Goal: Task Accomplishment & Management: Use online tool/utility

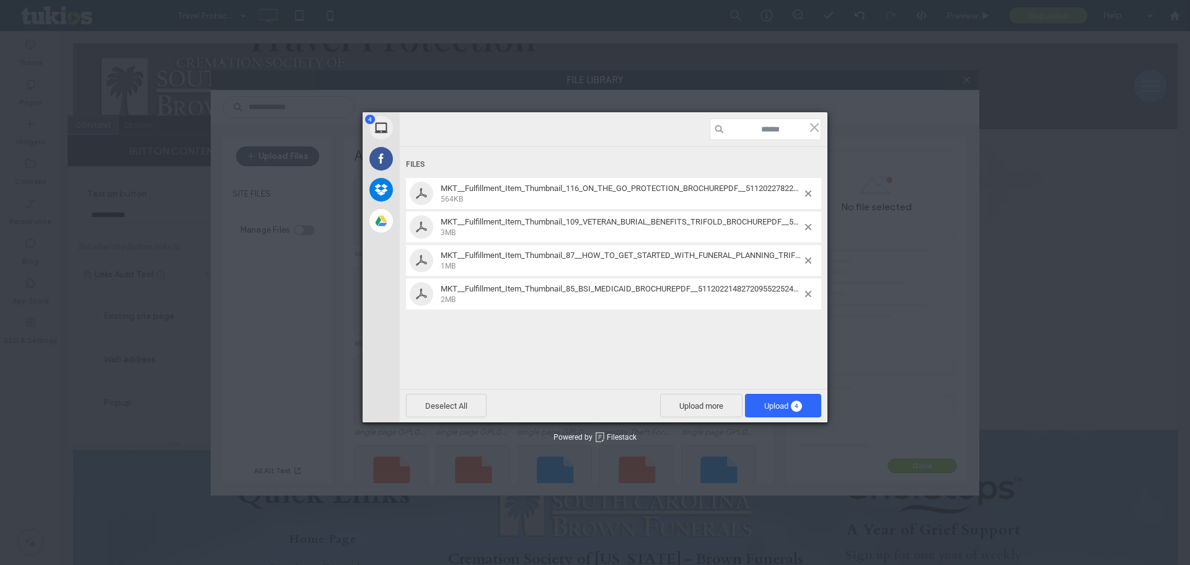
scroll to position [226, 0]
click at [767, 404] on span "Upload 4" at bounding box center [783, 405] width 38 height 9
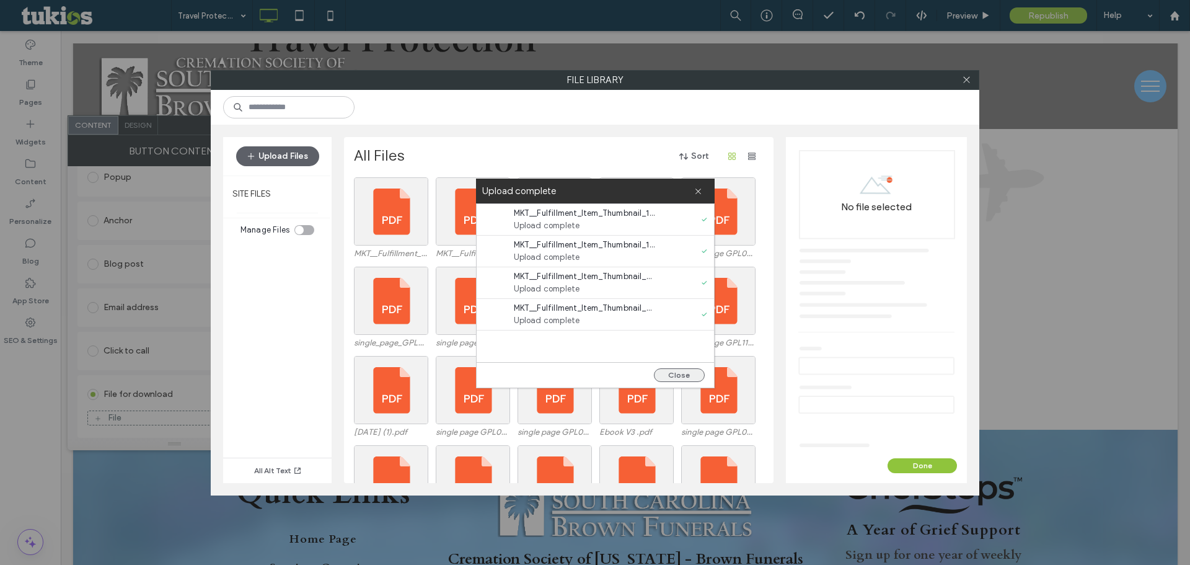
click at [695, 373] on button "Close" at bounding box center [679, 375] width 51 height 14
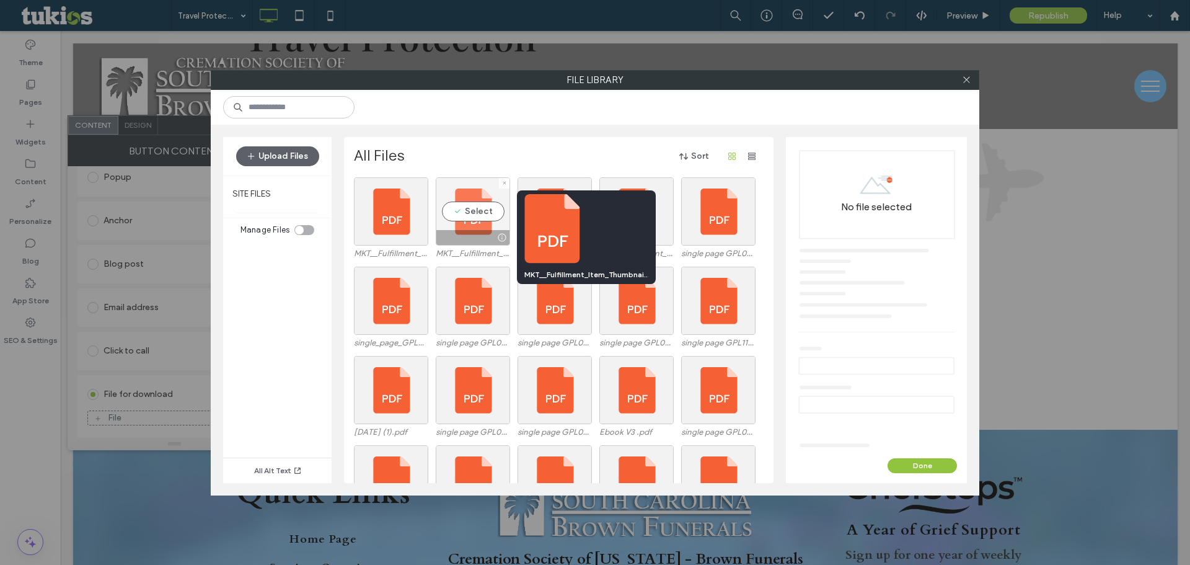
click at [480, 225] on div "Select" at bounding box center [473, 211] width 74 height 68
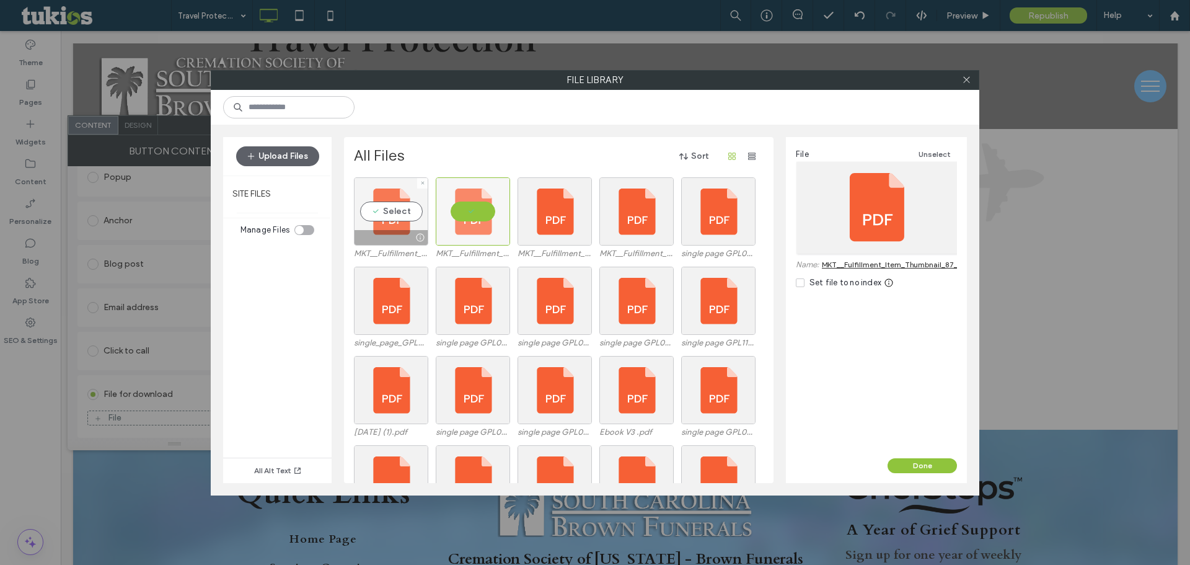
click at [414, 225] on div "Select" at bounding box center [391, 211] width 74 height 68
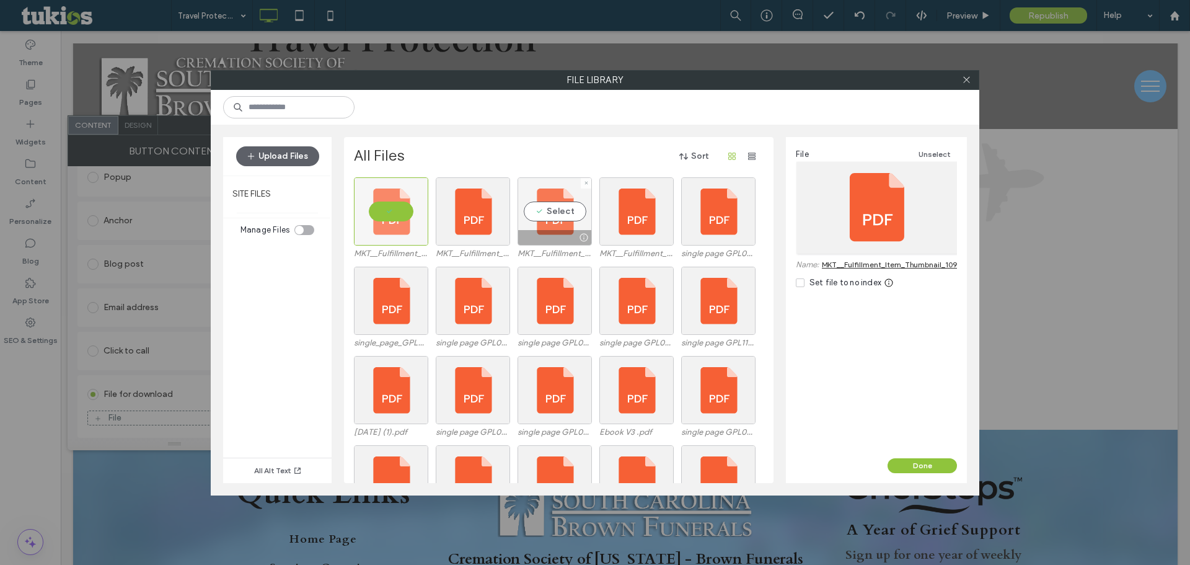
click at [543, 223] on div "Select" at bounding box center [554, 211] width 74 height 68
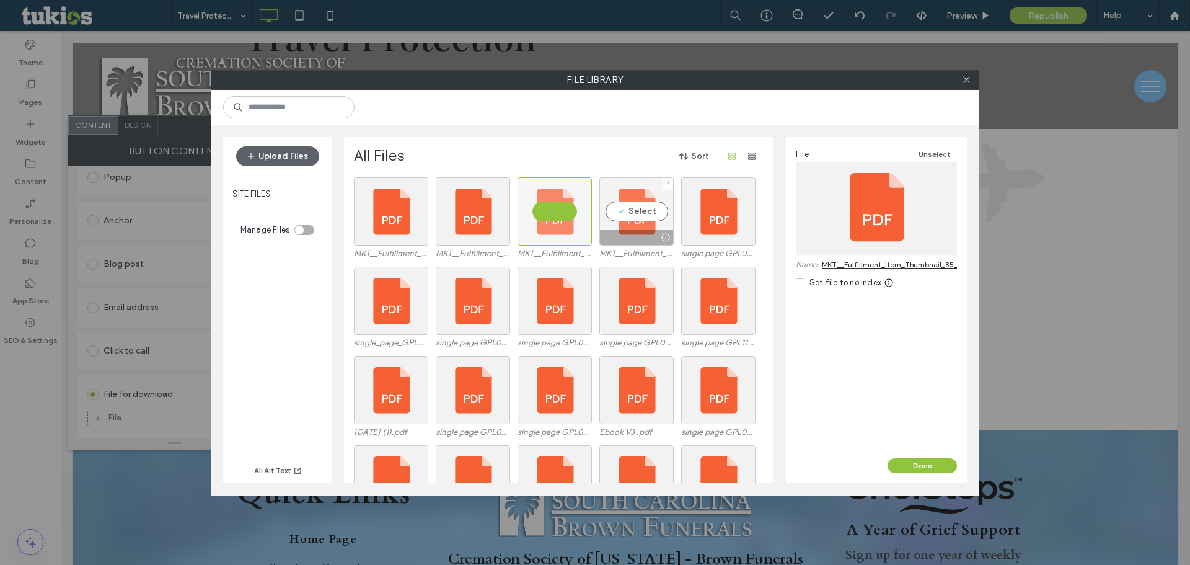
click at [618, 215] on div "Select" at bounding box center [636, 211] width 74 height 68
drag, startPoint x: 914, startPoint y: 462, endPoint x: 824, endPoint y: 400, distance: 109.3
click at [914, 462] on button "Done" at bounding box center [921, 465] width 69 height 15
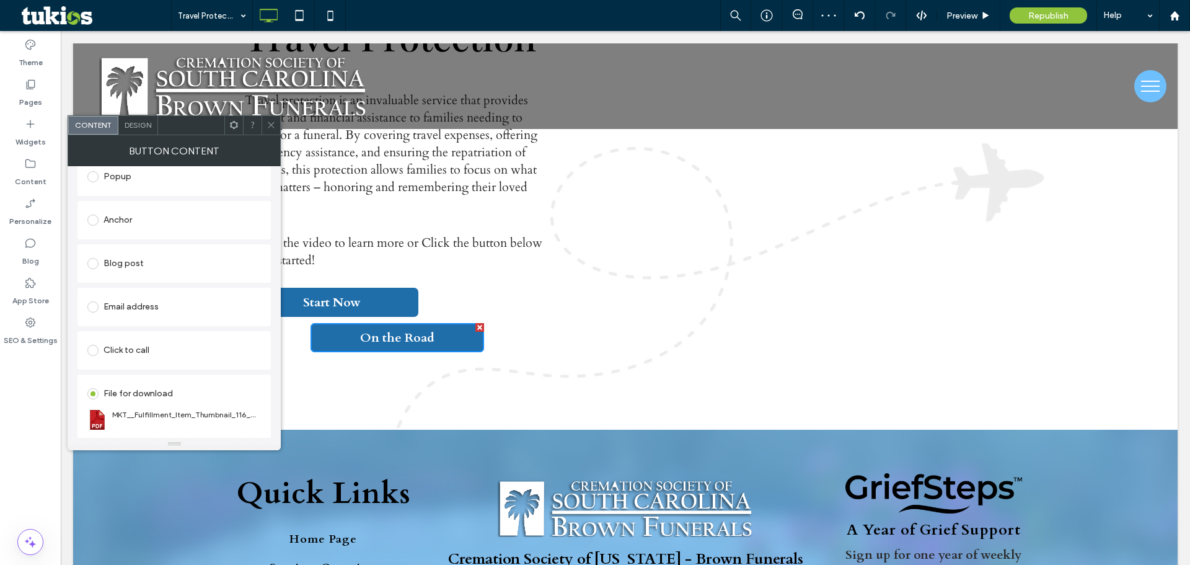
click at [136, 125] on span "Design" at bounding box center [138, 124] width 27 height 9
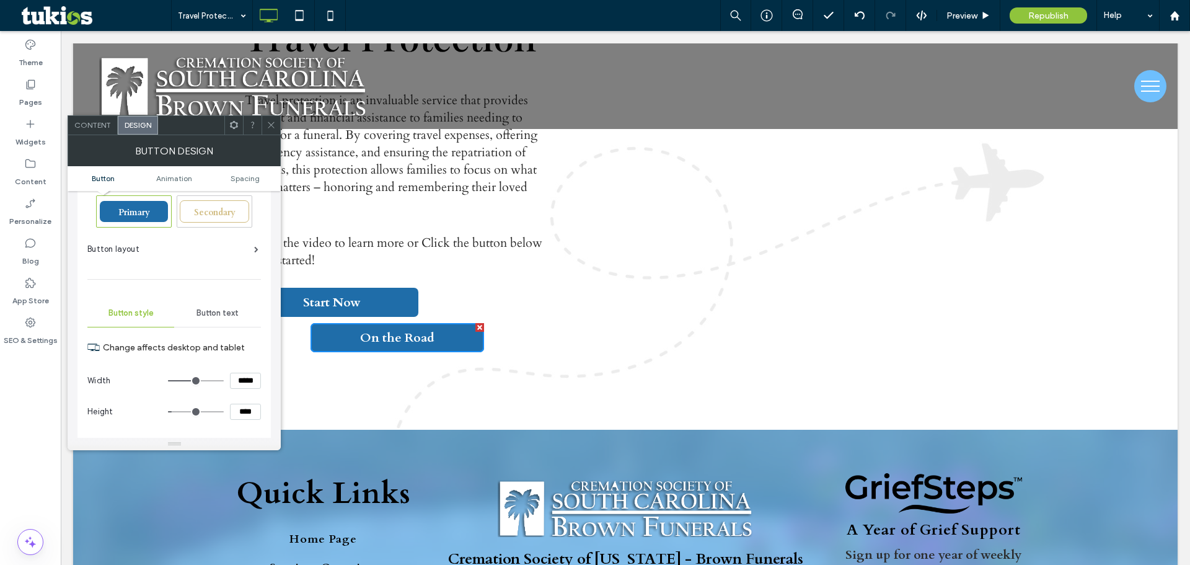
scroll to position [0, 0]
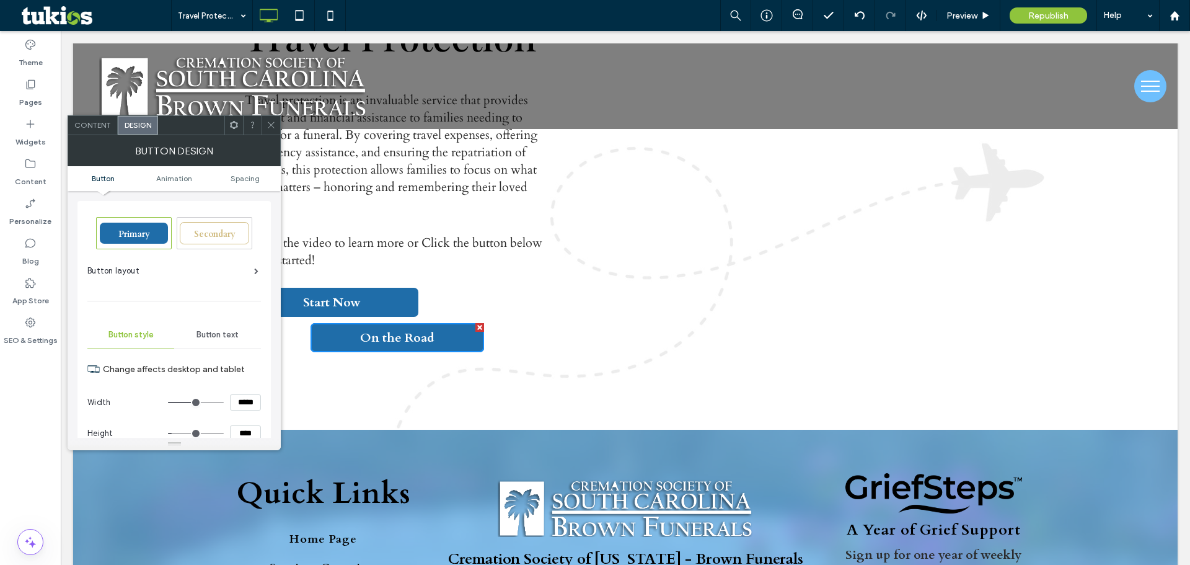
click at [271, 126] on use at bounding box center [271, 125] width 6 height 6
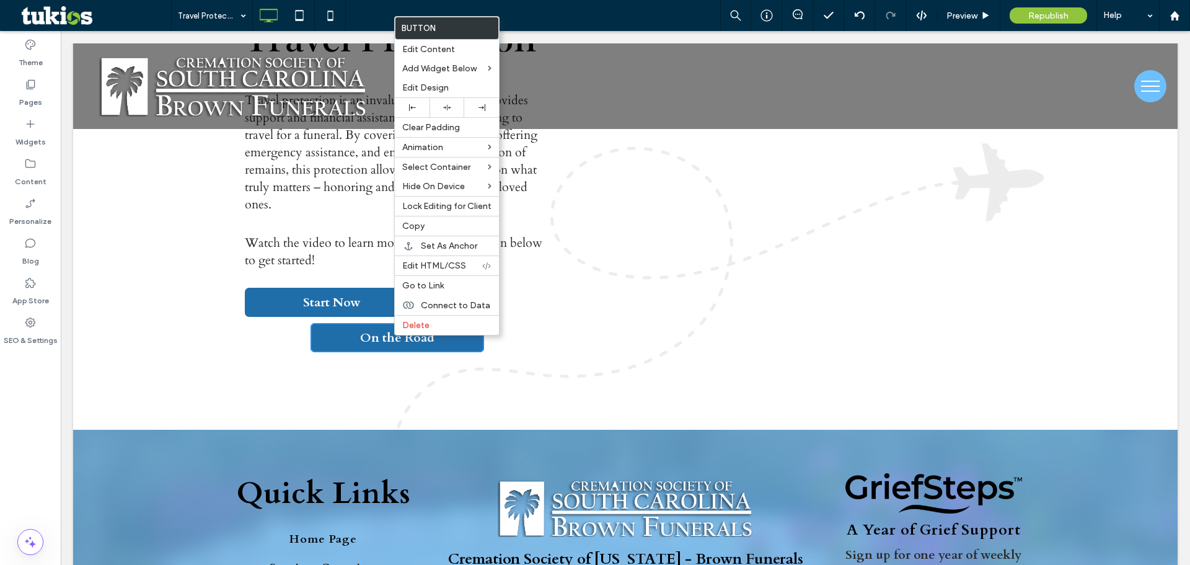
click at [375, 335] on span "On the Road" at bounding box center [397, 337] width 74 height 17
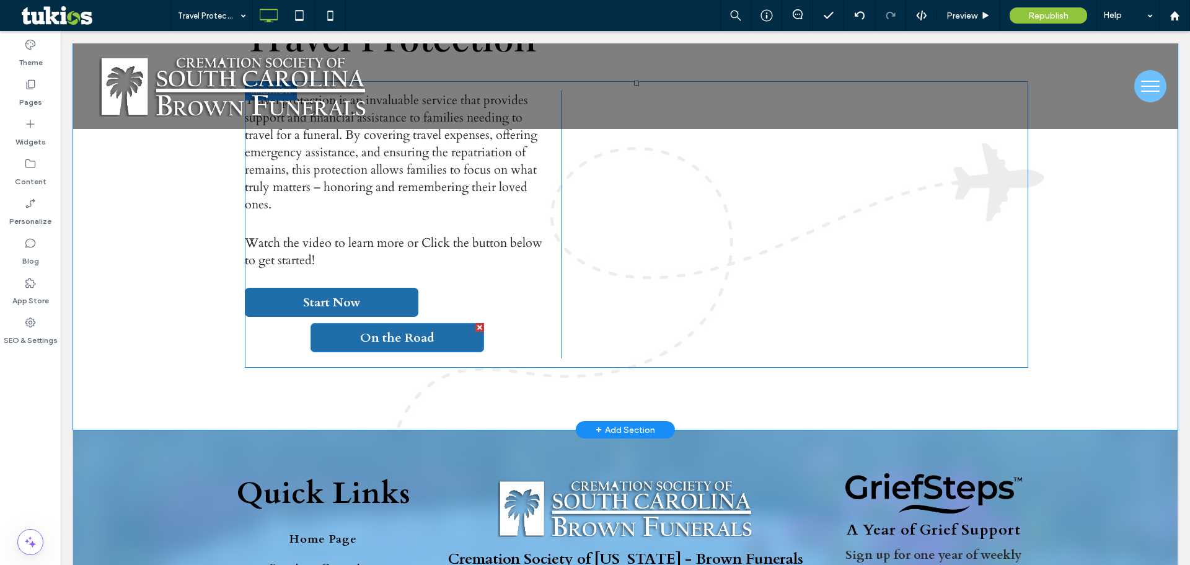
click at [375, 335] on span "On the Road" at bounding box center [397, 337] width 74 height 17
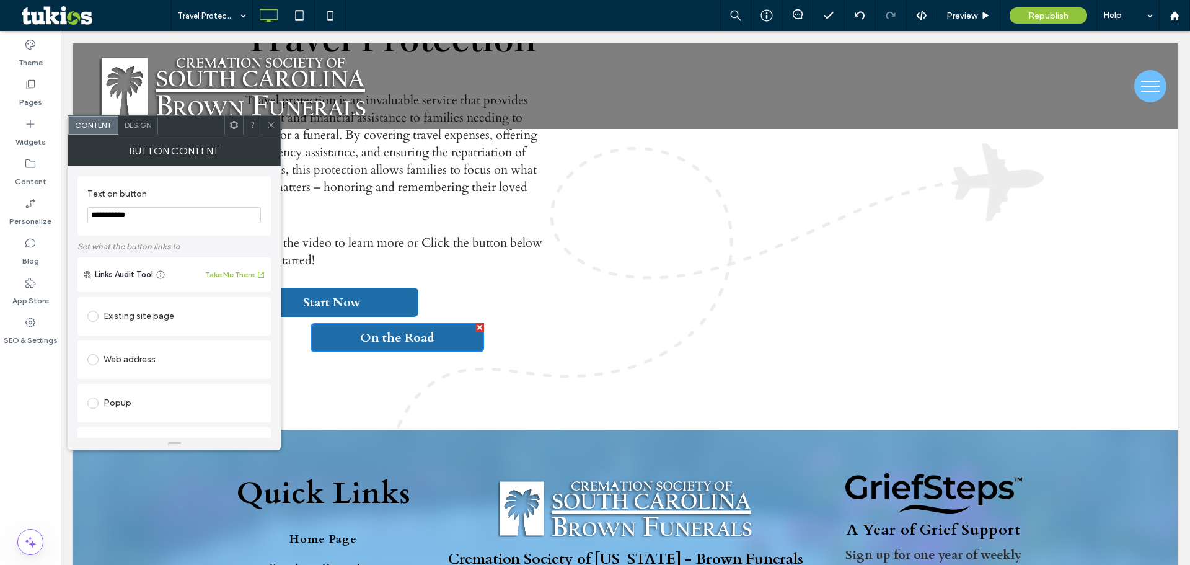
click at [269, 121] on icon at bounding box center [270, 124] width 9 height 9
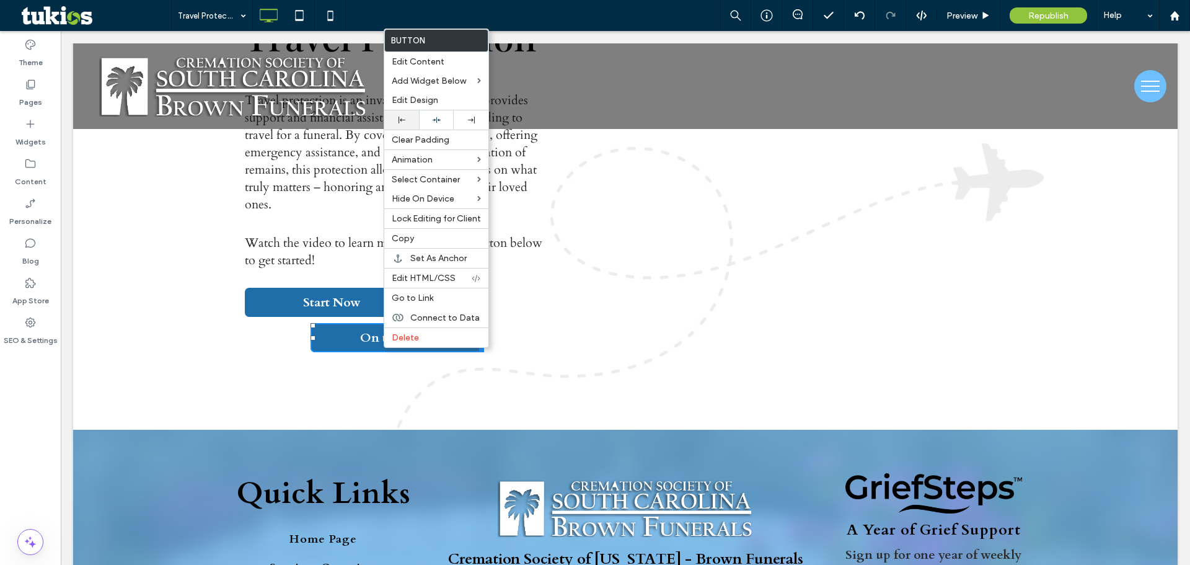
click at [400, 118] on icon at bounding box center [401, 120] width 7 height 7
click at [281, 345] on span "On the Road" at bounding box center [282, 337] width 74 height 17
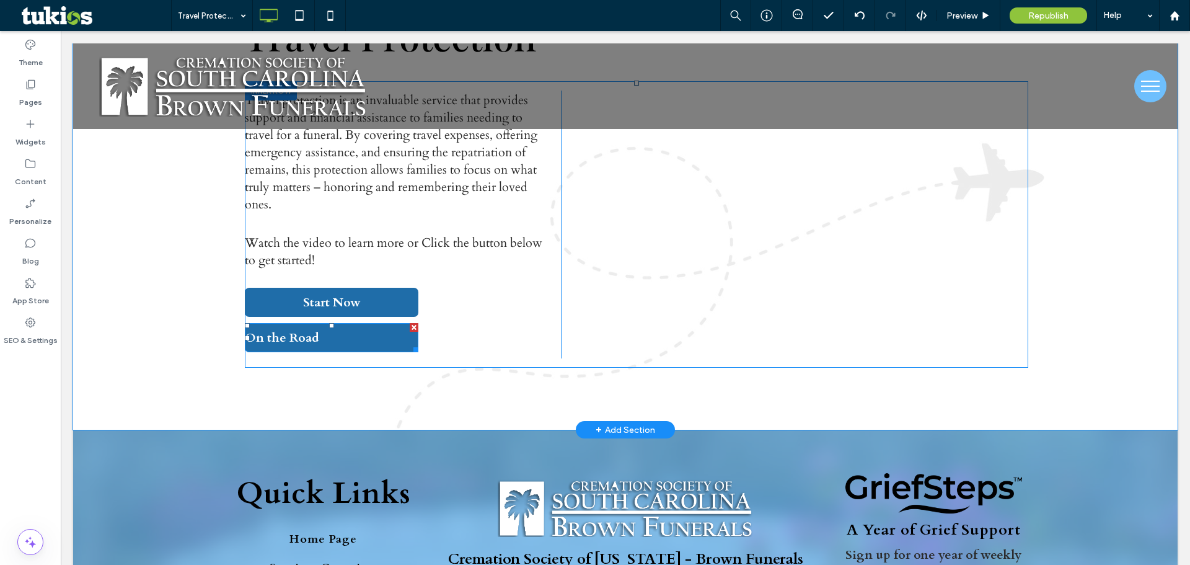
click at [294, 337] on span "On the Road" at bounding box center [282, 337] width 74 height 17
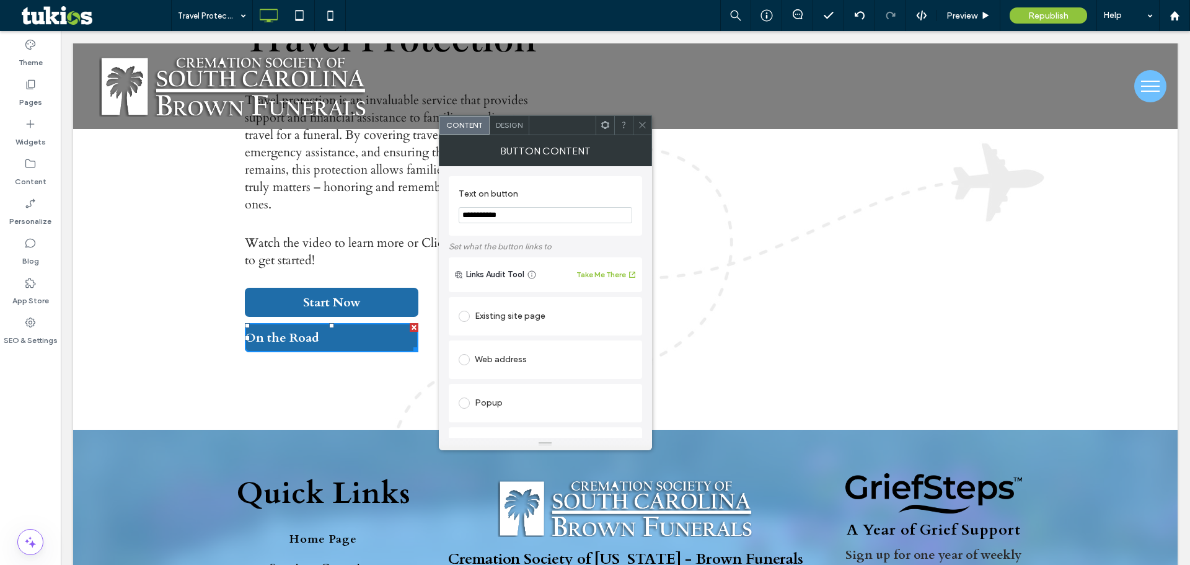
click at [516, 116] on div "Design" at bounding box center [510, 125] width 40 height 19
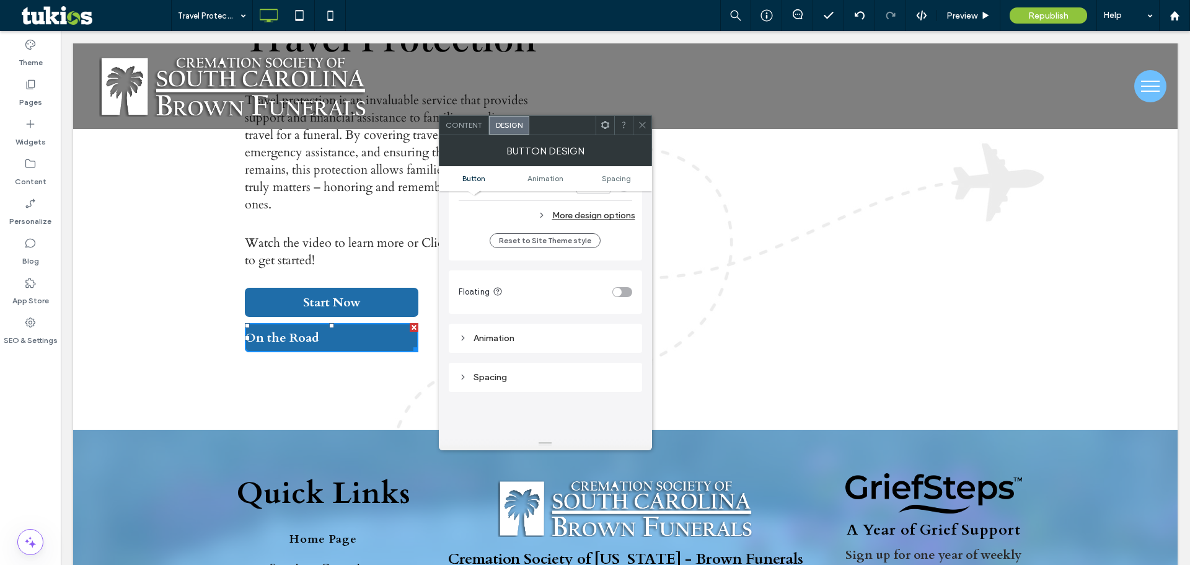
scroll to position [434, 0]
click at [644, 126] on icon at bounding box center [642, 124] width 9 height 9
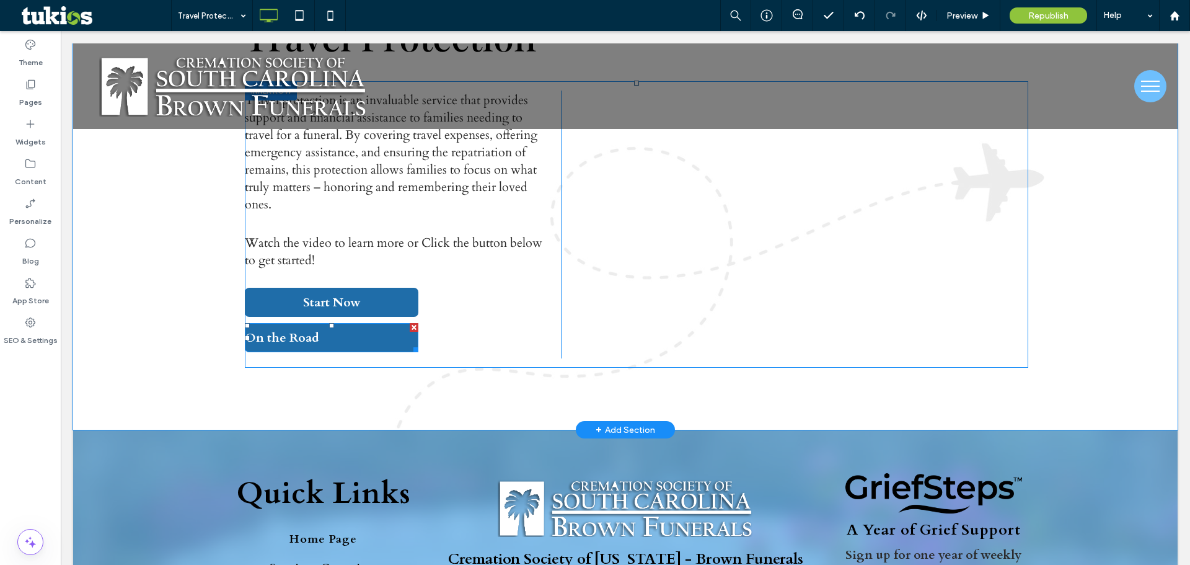
click at [314, 333] on span "On the Road" at bounding box center [282, 337] width 74 height 17
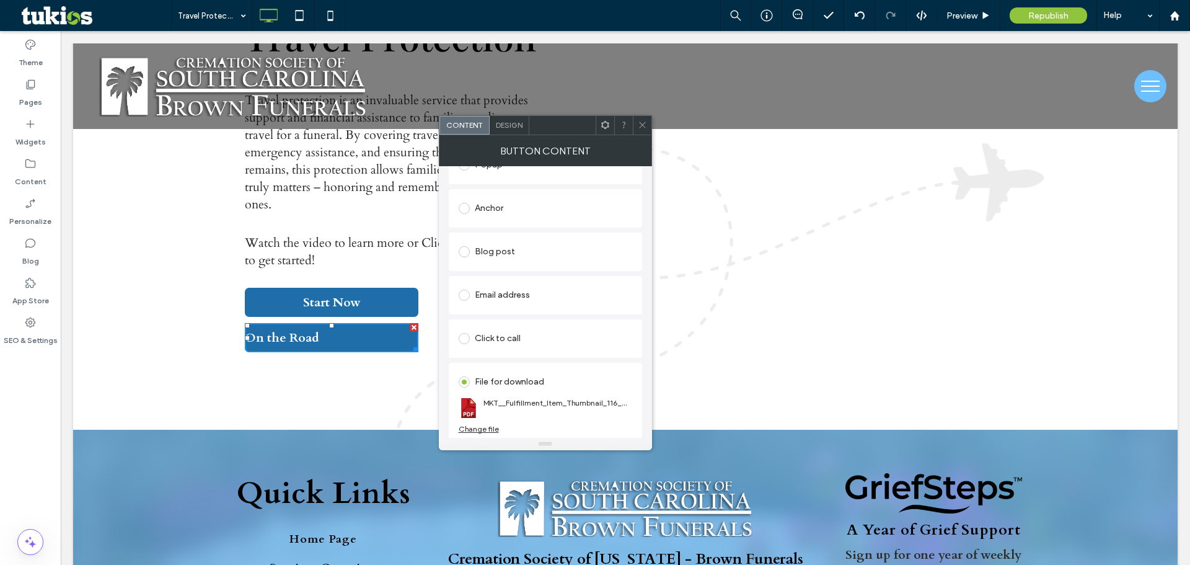
scroll to position [240, 0]
click at [367, 335] on link "On the Road" at bounding box center [332, 337] width 174 height 29
click at [522, 118] on div "Design" at bounding box center [510, 125] width 40 height 19
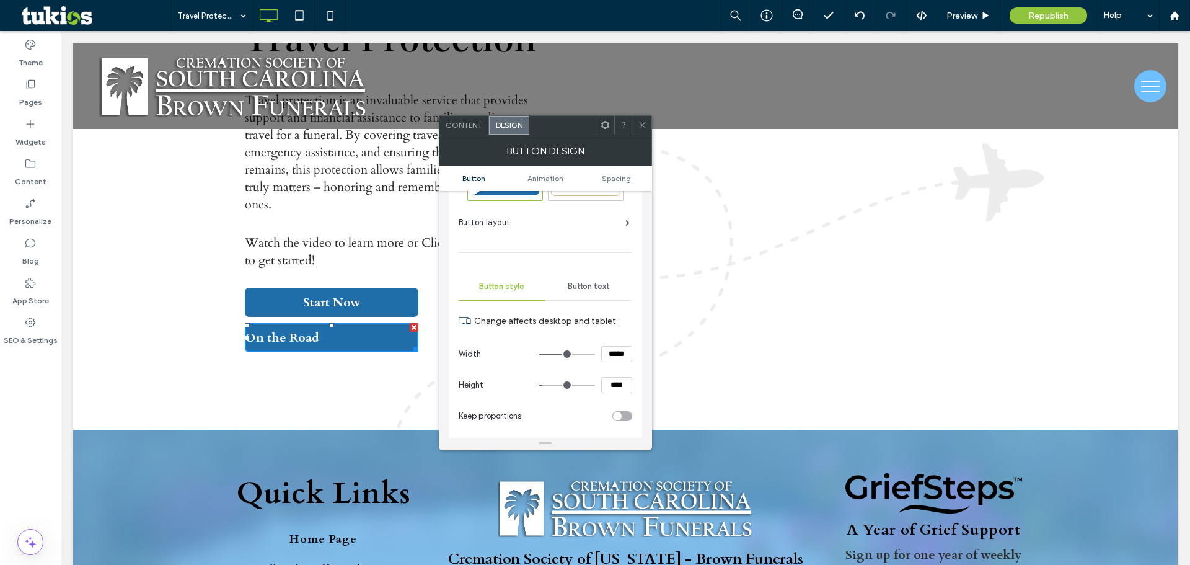
scroll to position [124, 0]
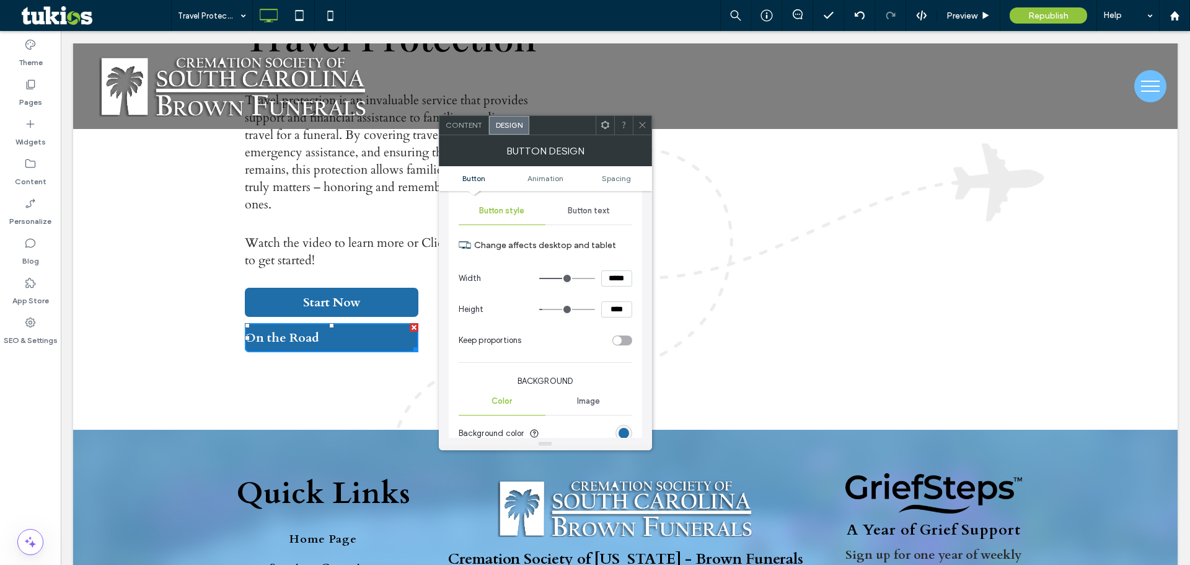
click at [605, 210] on span "Button text" at bounding box center [589, 211] width 42 height 10
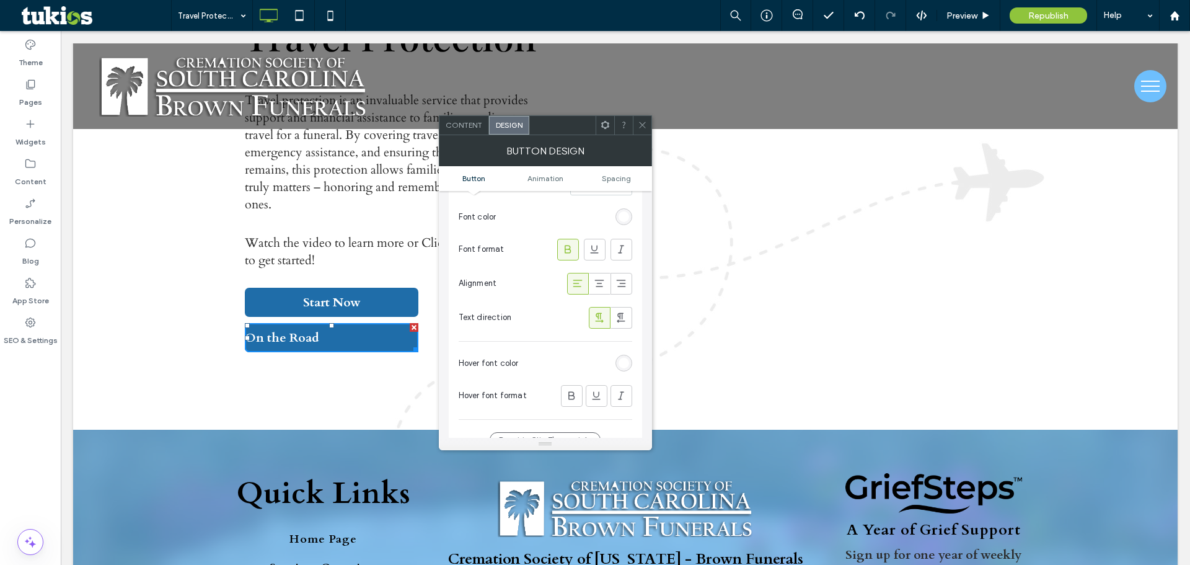
scroll to position [248, 0]
click at [597, 278] on icon at bounding box center [599, 279] width 12 height 12
click at [640, 128] on use at bounding box center [642, 125] width 6 height 6
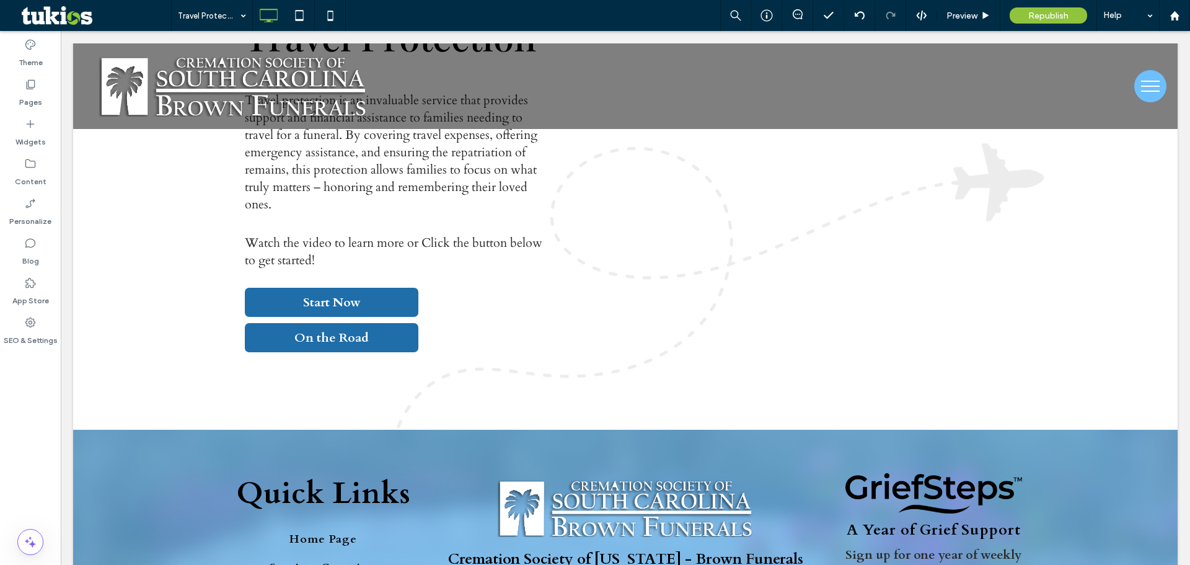
click at [62, 80] on body "Click To Paste Row Home Page About Us About Us Our Staff - Brown Funerals Our L…" at bounding box center [625, 218] width 1129 height 1118
click at [32, 92] on label "Pages" at bounding box center [30, 98] width 23 height 17
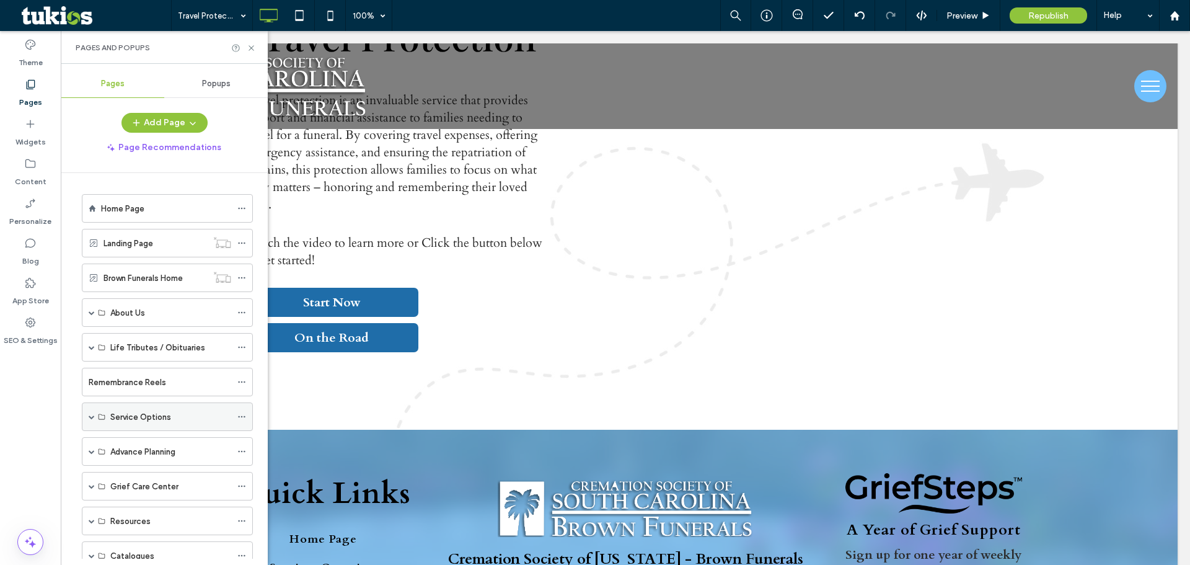
click at [91, 414] on span at bounding box center [92, 416] width 6 height 6
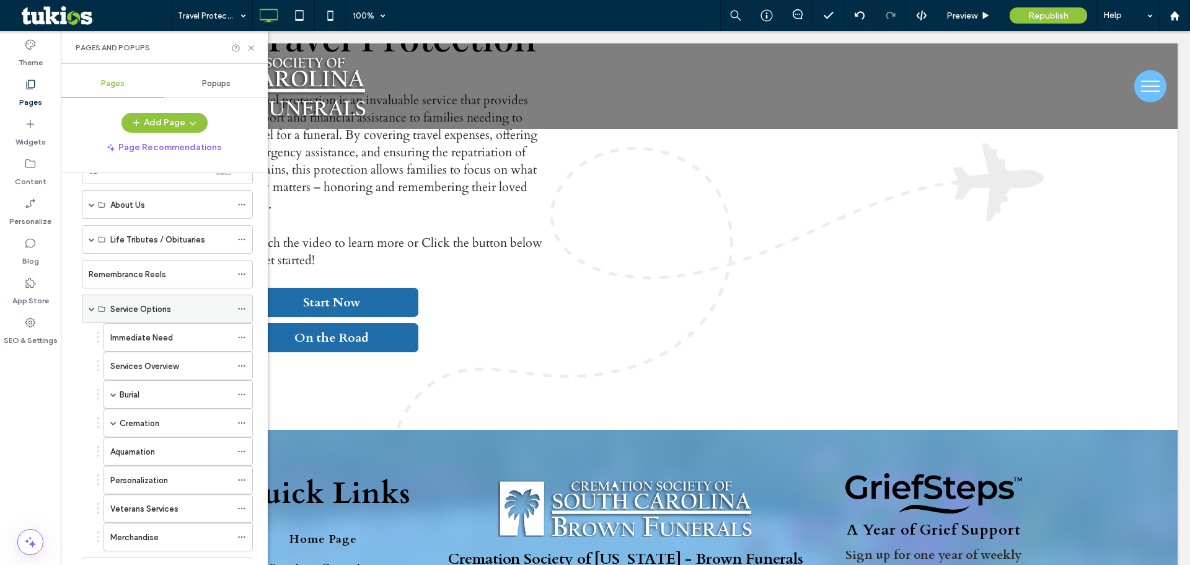
scroll to position [124, 0]
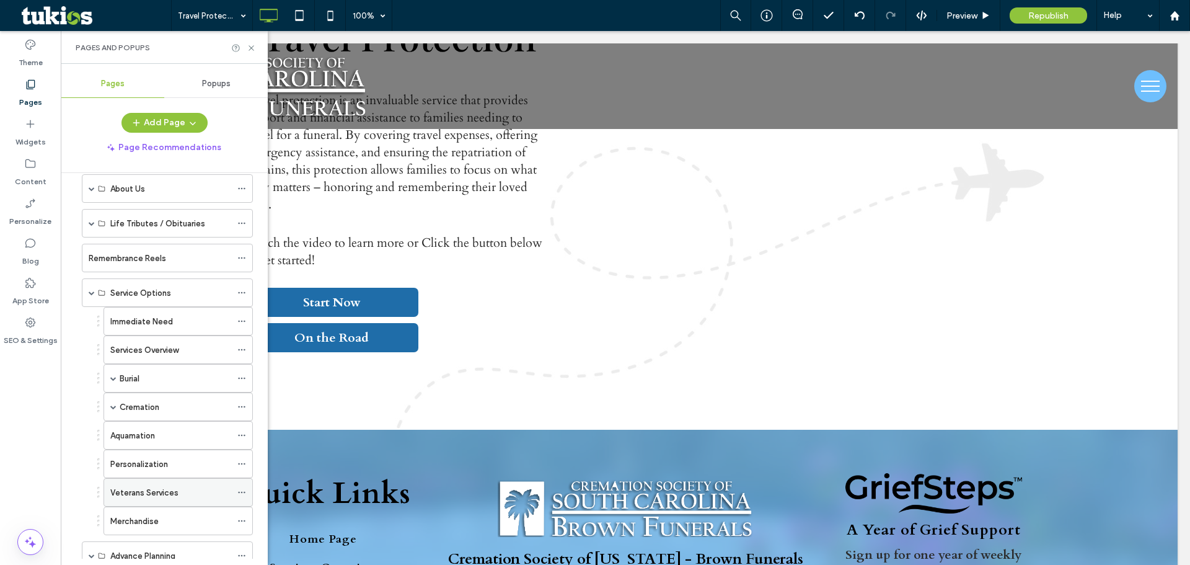
click at [149, 490] on label "Veterans Services" at bounding box center [144, 493] width 68 height 22
click at [252, 43] on icon at bounding box center [251, 47] width 9 height 9
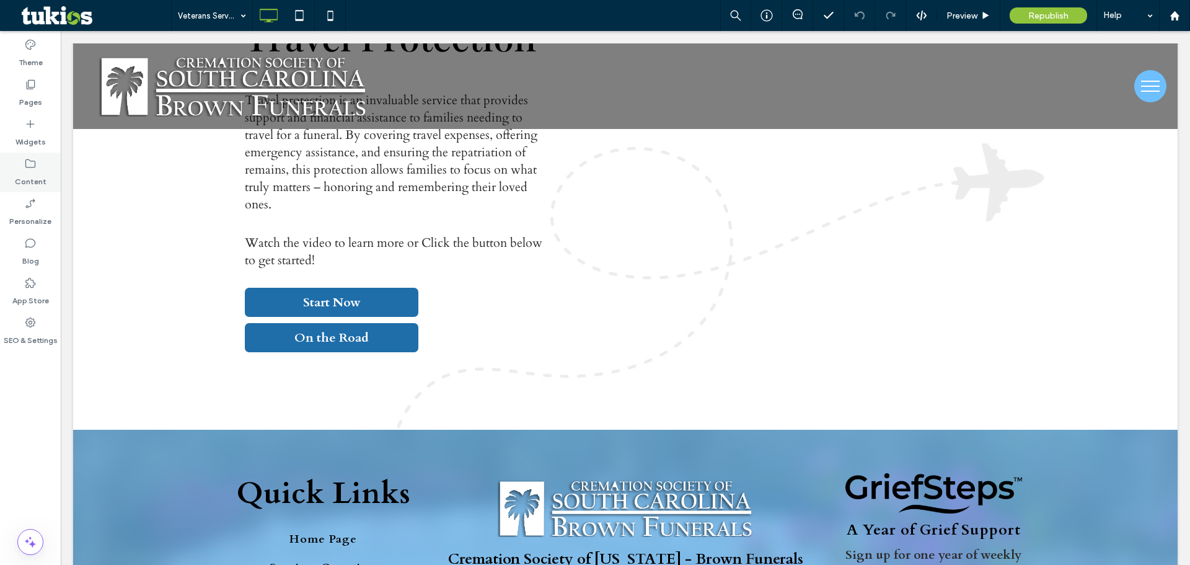
drag, startPoint x: 33, startPoint y: 113, endPoint x: 39, endPoint y: 159, distance: 46.9
click at [33, 113] on div "Widgets" at bounding box center [30, 133] width 61 height 40
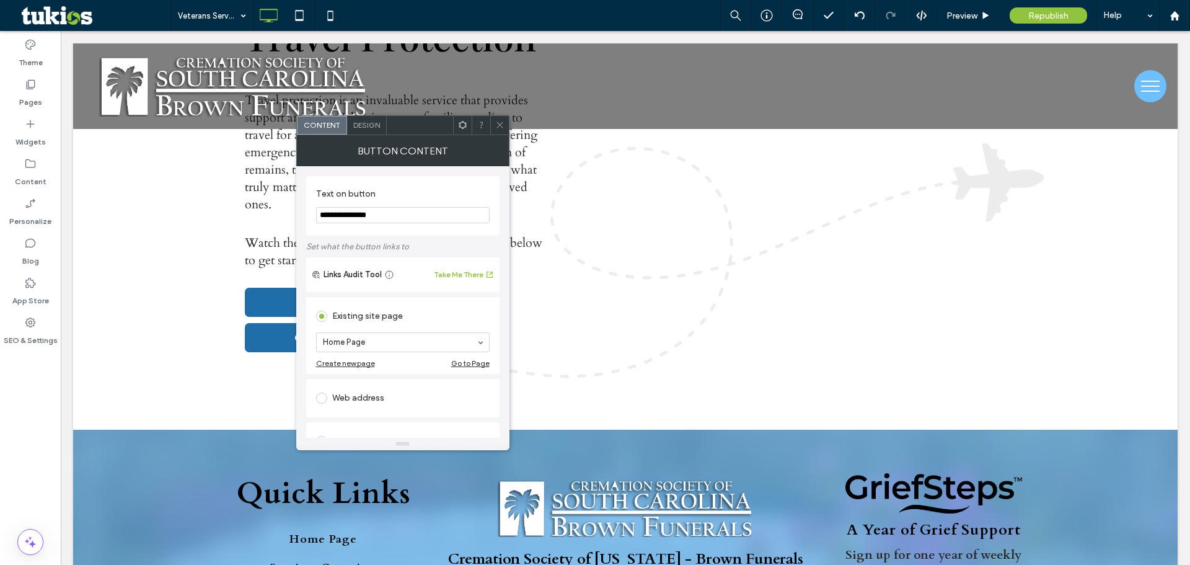
type input "**********"
click at [392, 296] on div "Existing site page Home Page Landing Page Brown Funerals Home About Us Our Staf…" at bounding box center [402, 485] width 193 height 383
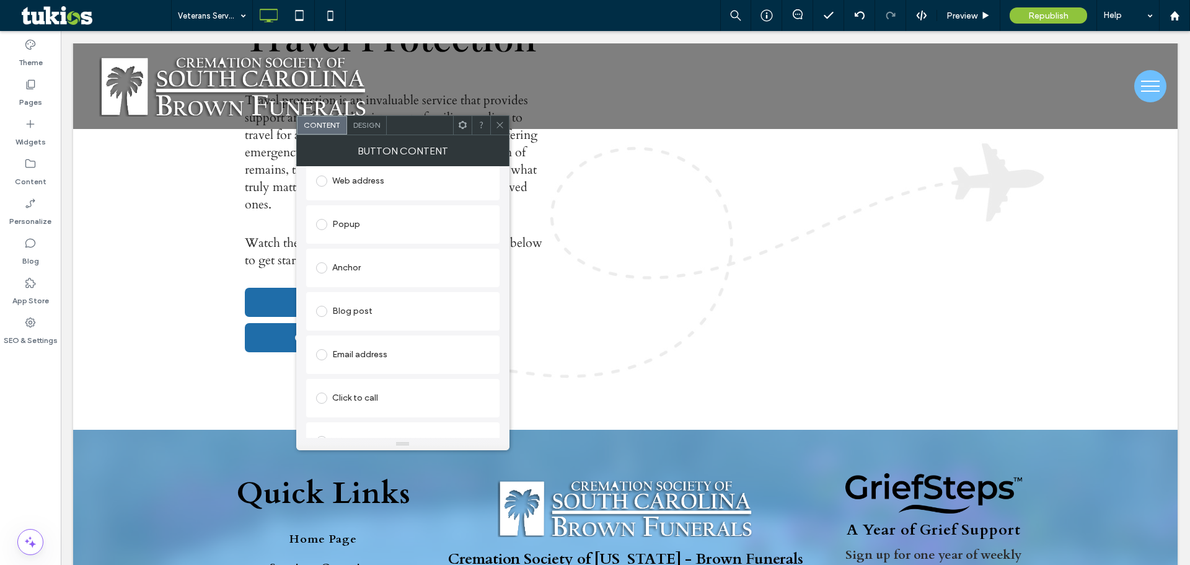
scroll to position [240, 0]
click at [372, 416] on div "File for download" at bounding box center [403, 418] width 174 height 20
click at [360, 418] on div "File" at bounding box center [403, 417] width 172 height 11
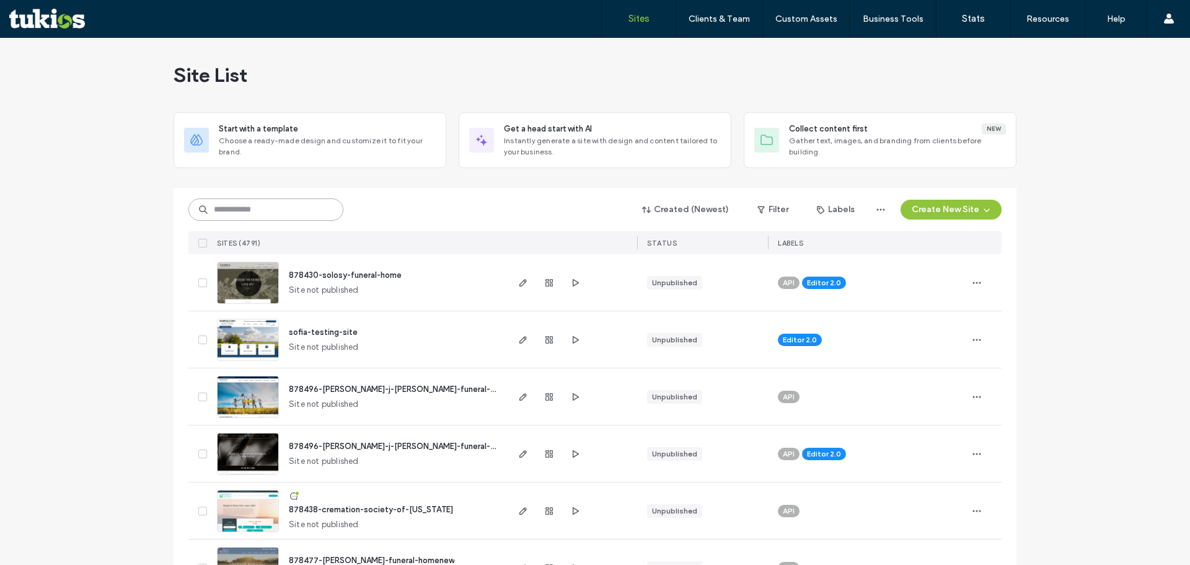
click at [319, 203] on input at bounding box center [265, 209] width 155 height 22
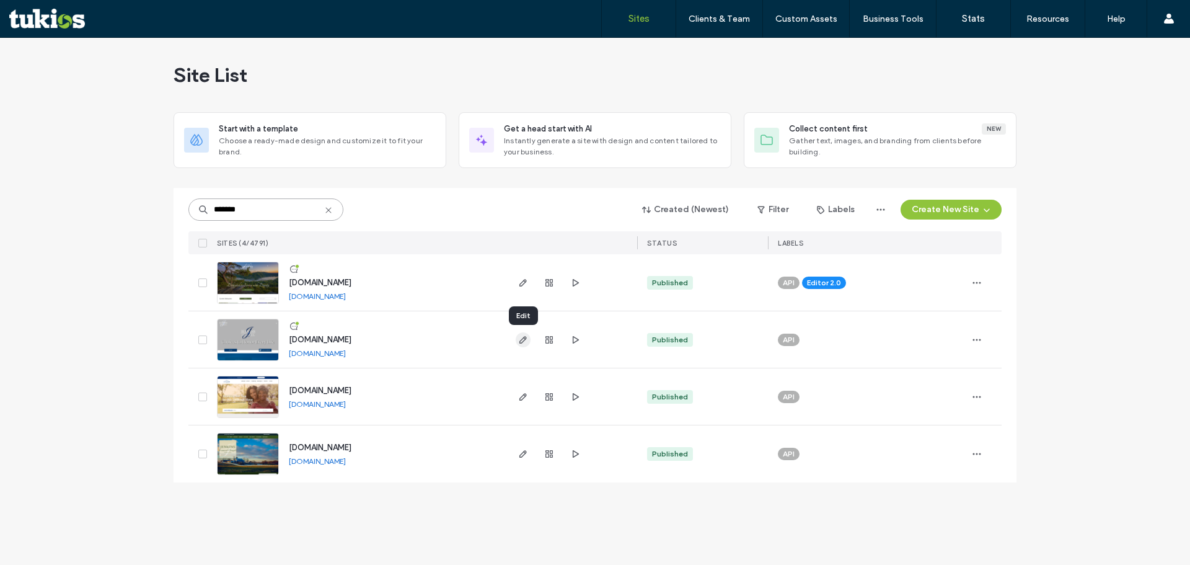
type input "*******"
click at [525, 341] on icon "button" at bounding box center [523, 340] width 10 height 10
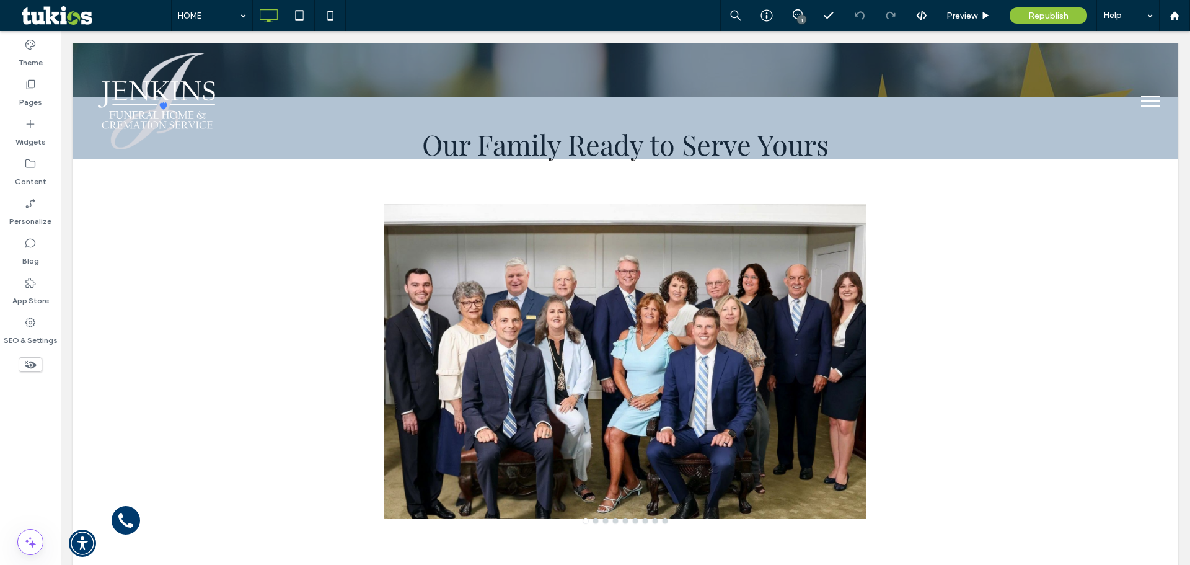
scroll to position [1425, 0]
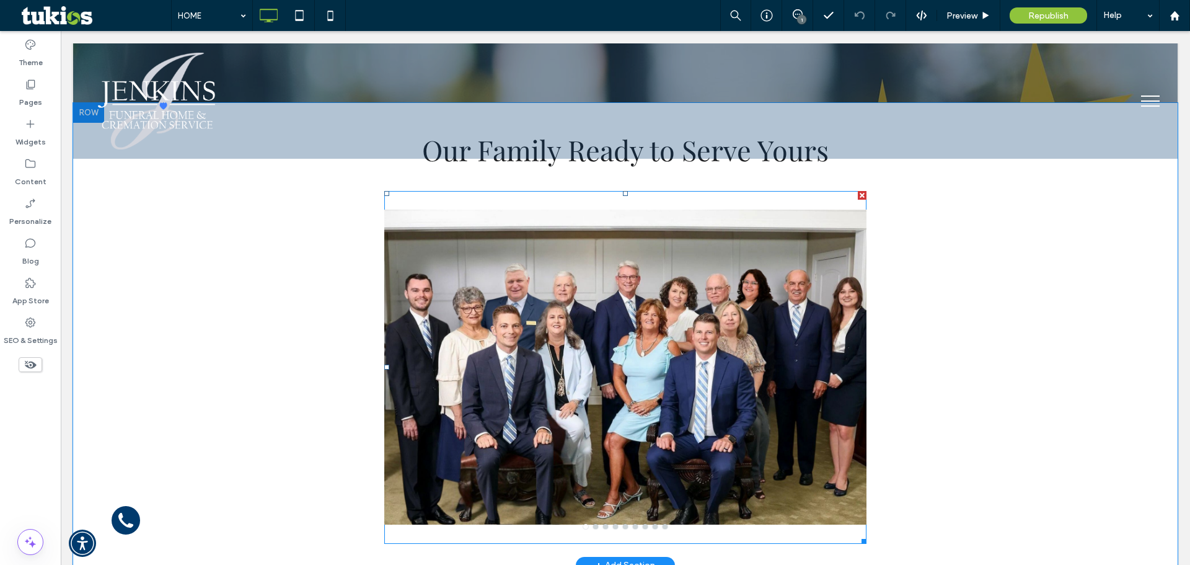
click at [488, 359] on div at bounding box center [625, 375] width 482 height 294
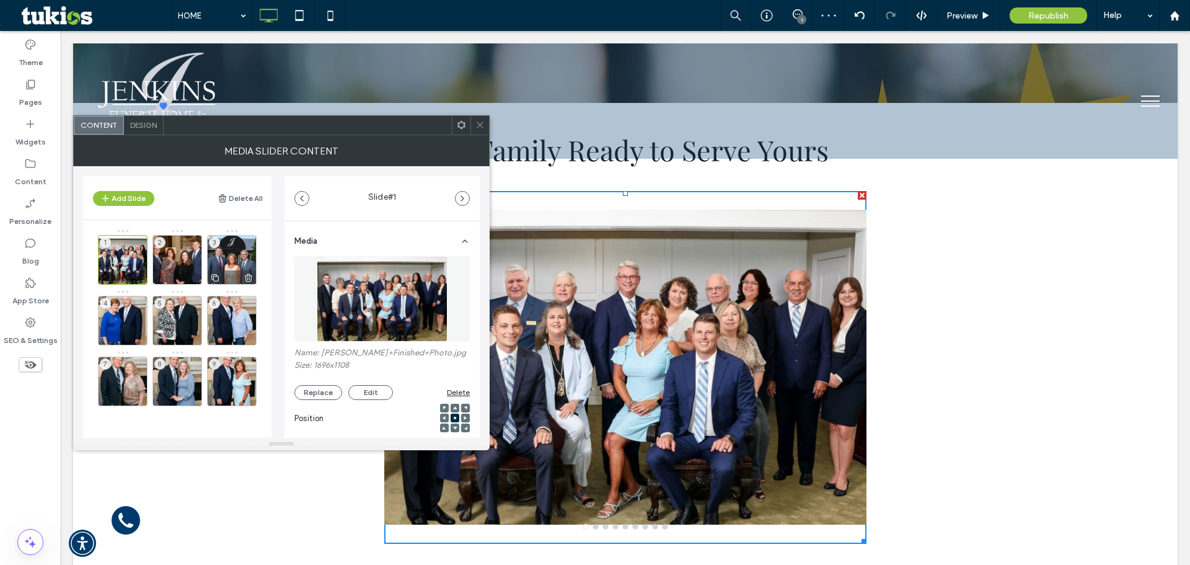
click at [230, 255] on div "3" at bounding box center [232, 260] width 50 height 50
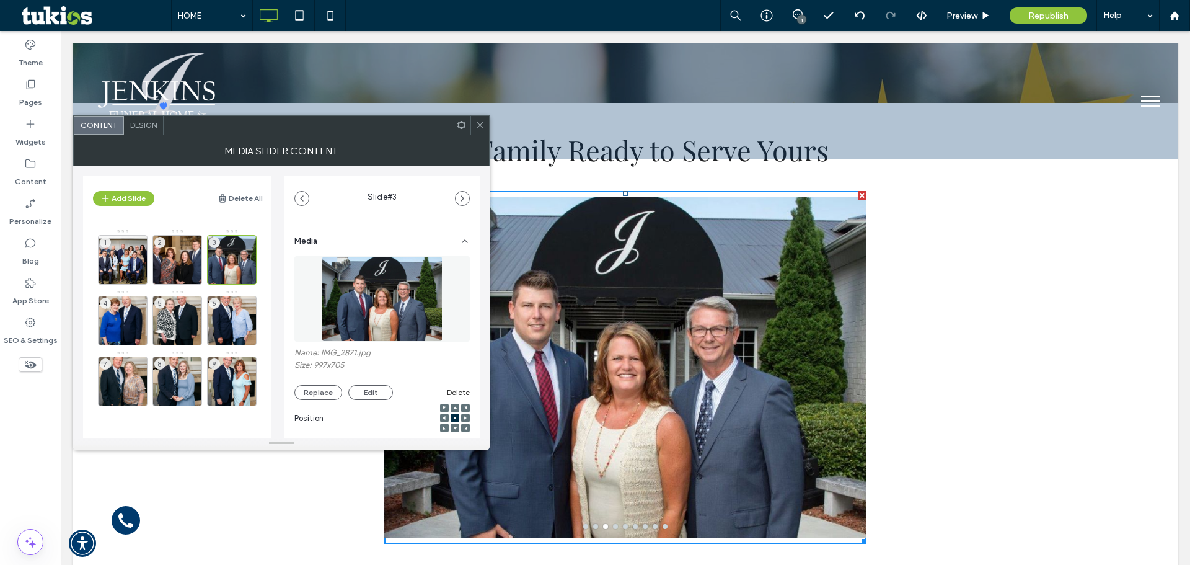
click at [380, 306] on img at bounding box center [382, 299] width 120 height 86
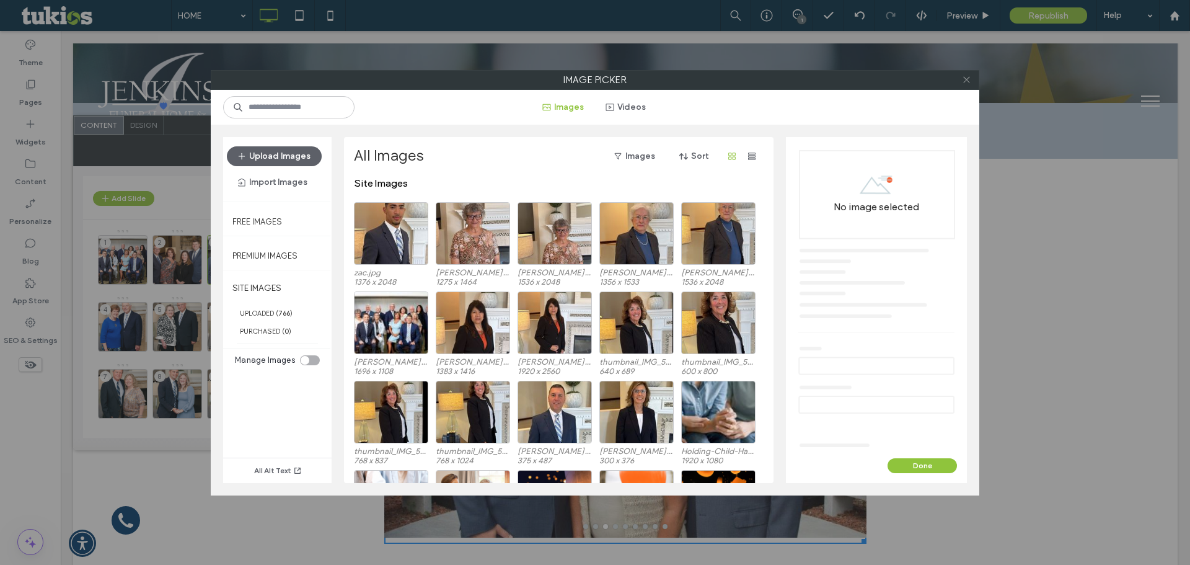
click at [965, 82] on icon at bounding box center [966, 79] width 9 height 9
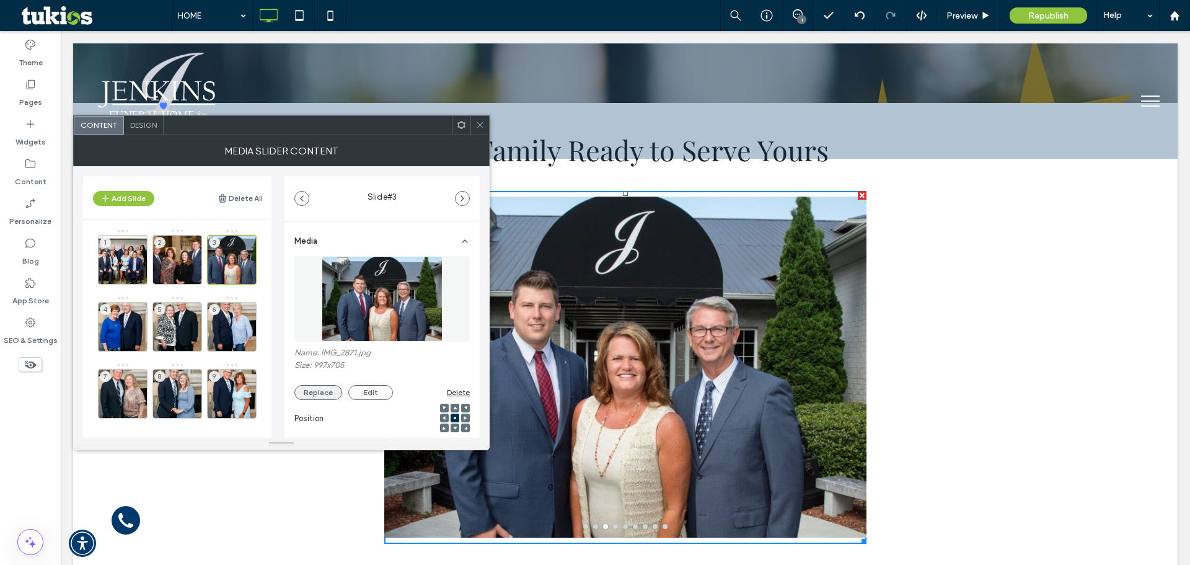
click at [314, 397] on button "Replace" at bounding box center [318, 392] width 48 height 15
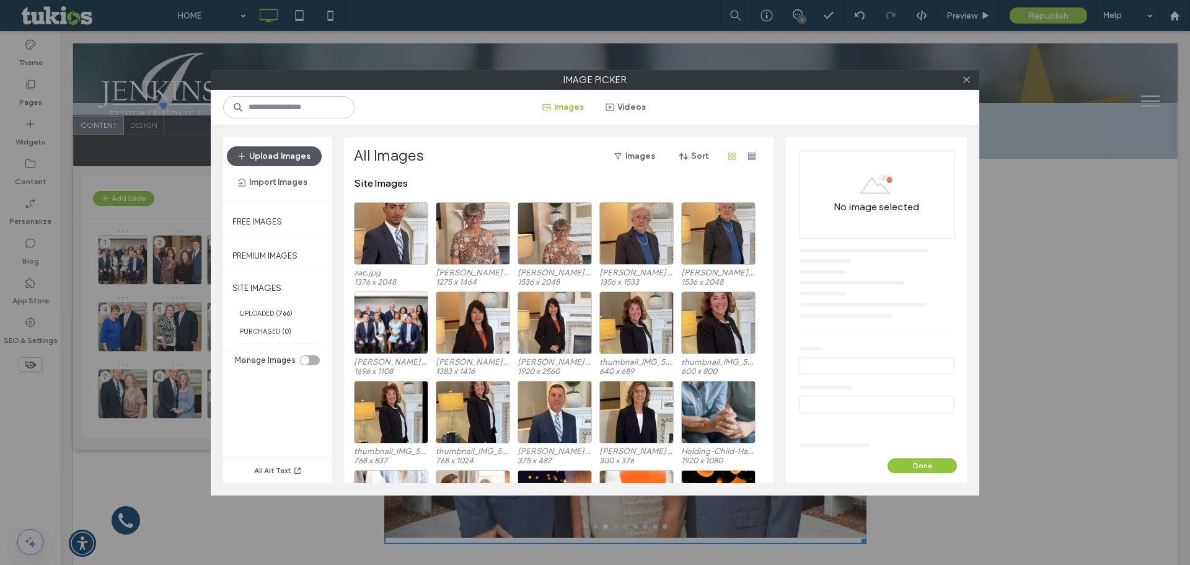
click at [293, 156] on button "Upload Images" at bounding box center [274, 156] width 95 height 20
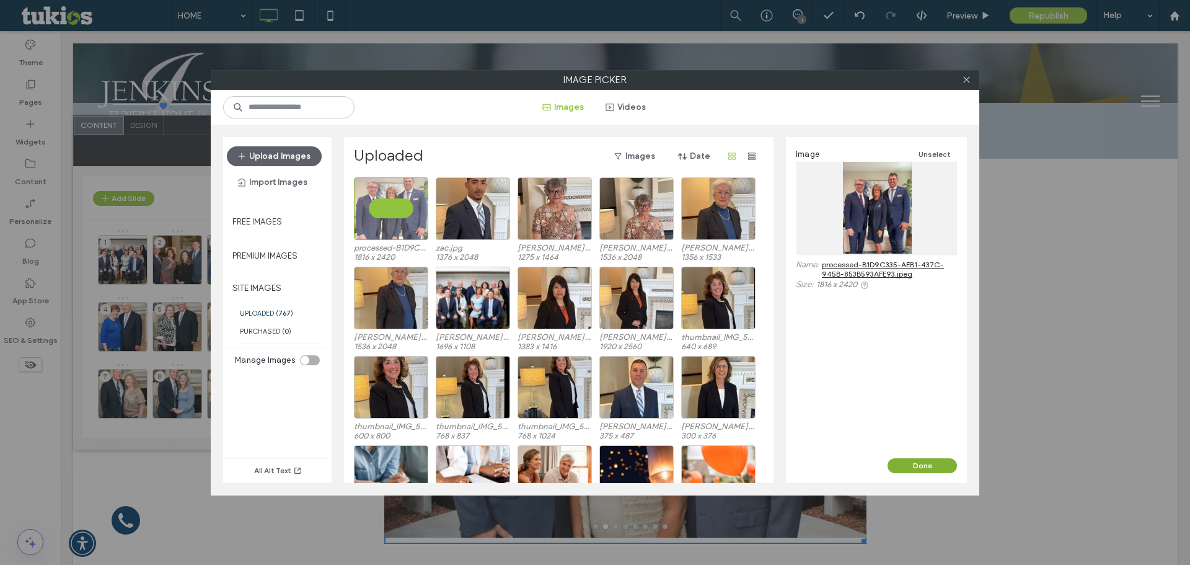
click at [940, 462] on button "Done" at bounding box center [921, 465] width 69 height 15
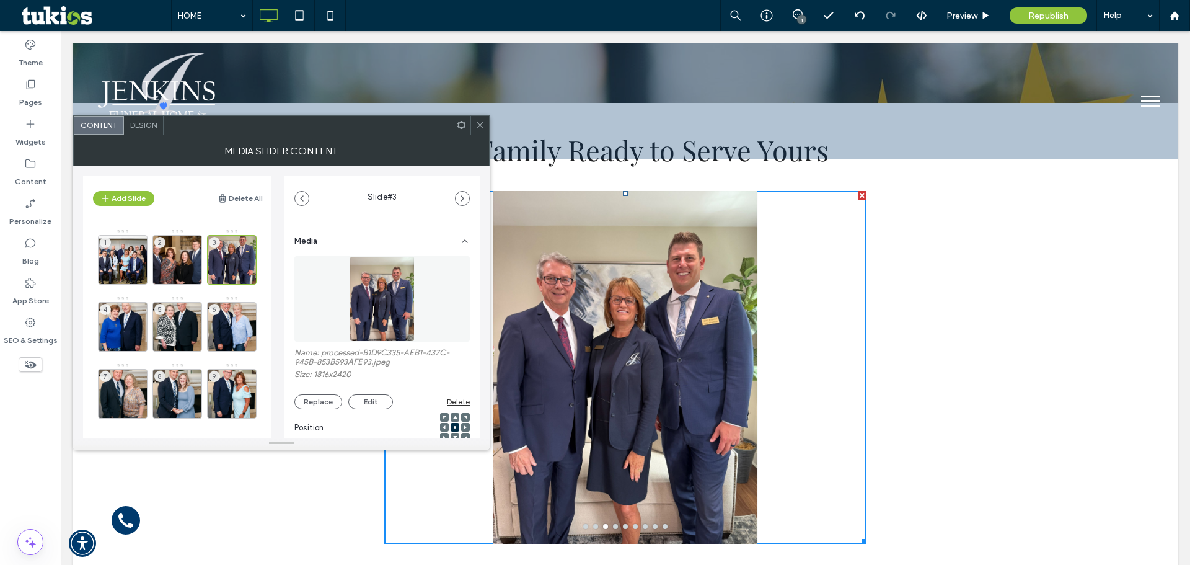
click at [480, 123] on icon at bounding box center [479, 124] width 9 height 9
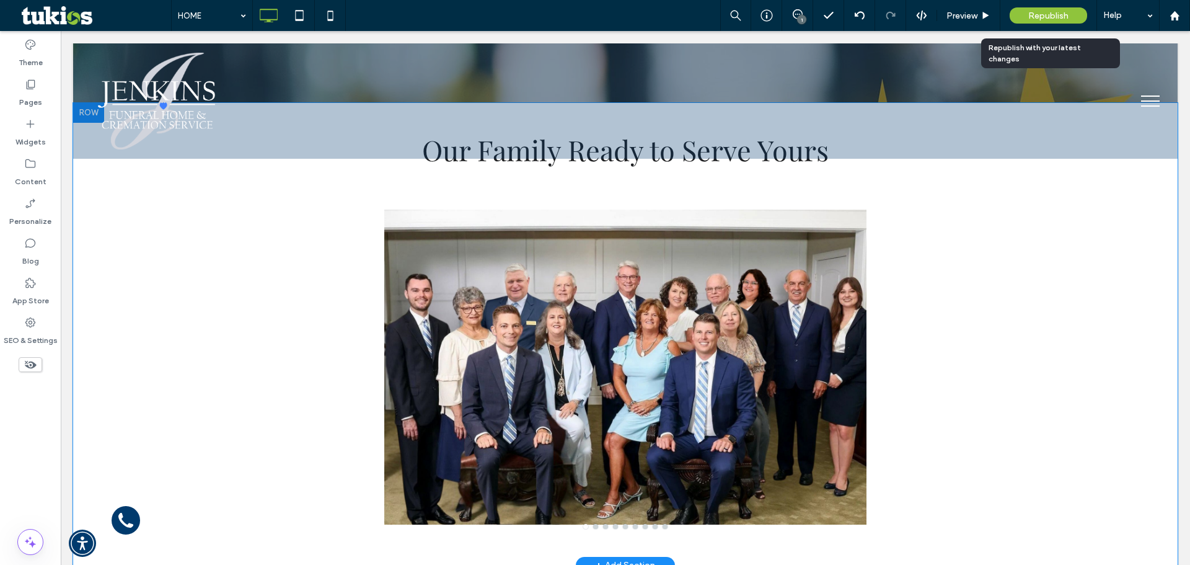
click at [1045, 14] on span "Republish" at bounding box center [1048, 16] width 40 height 11
